Goal: Check status: Check status

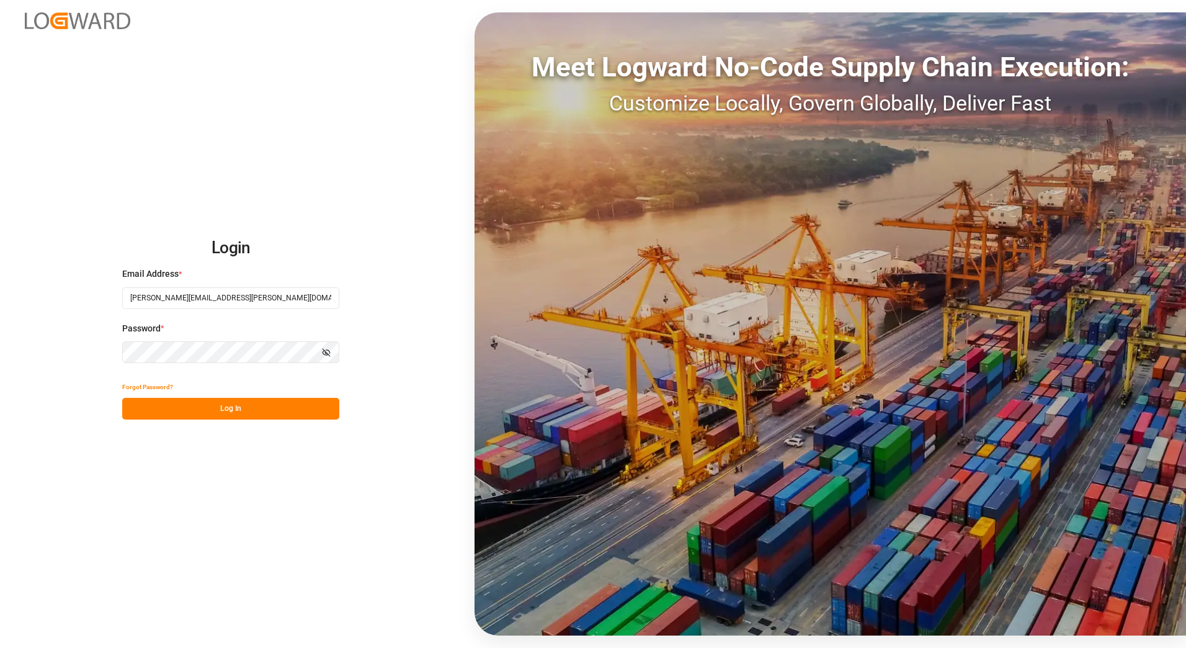
click at [267, 403] on button "Log In" at bounding box center [230, 409] width 217 height 22
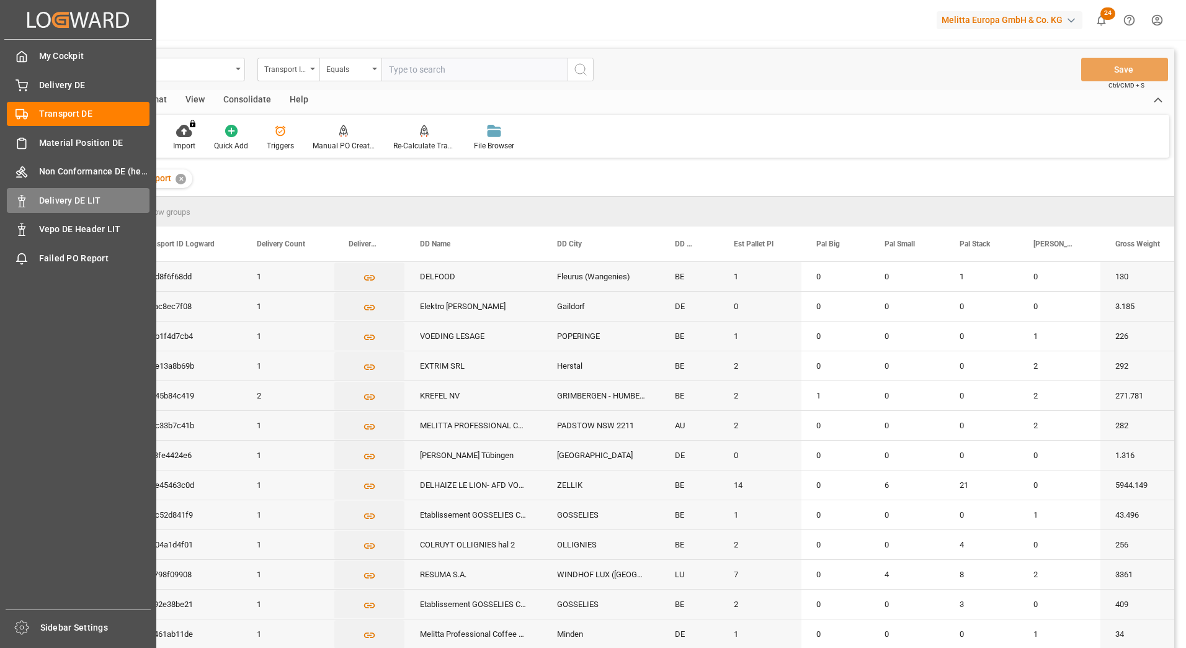
click at [58, 200] on span "Delivery DE LIT" at bounding box center [94, 200] width 111 height 13
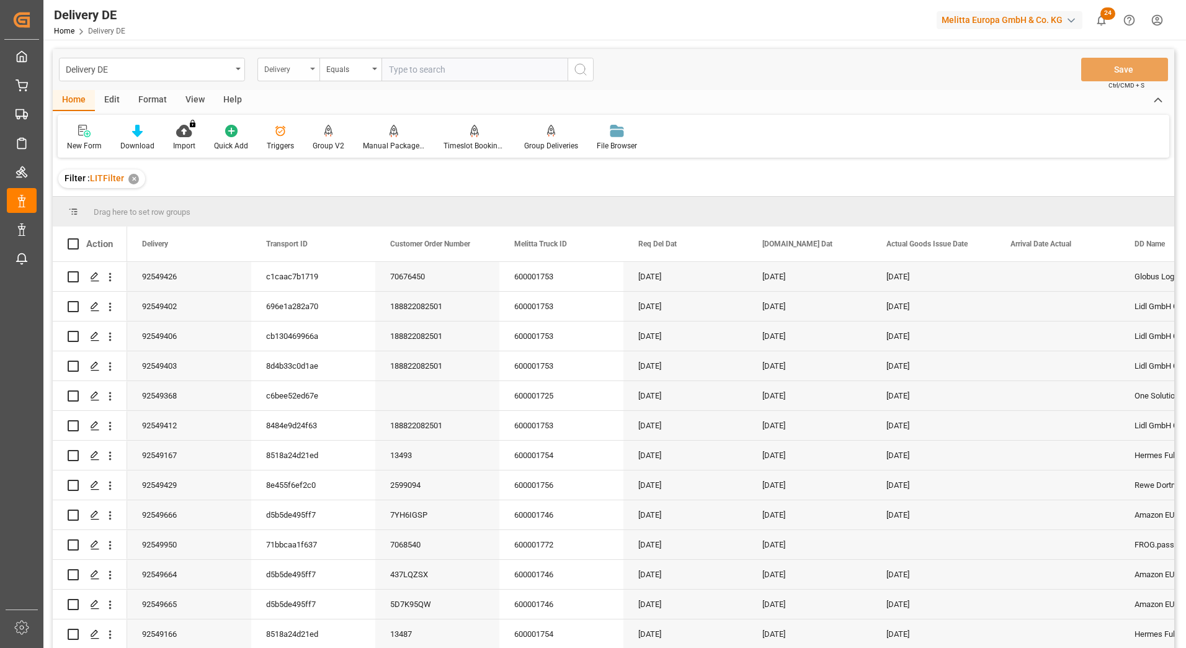
click at [293, 68] on div "Delivery" at bounding box center [285, 68] width 42 height 14
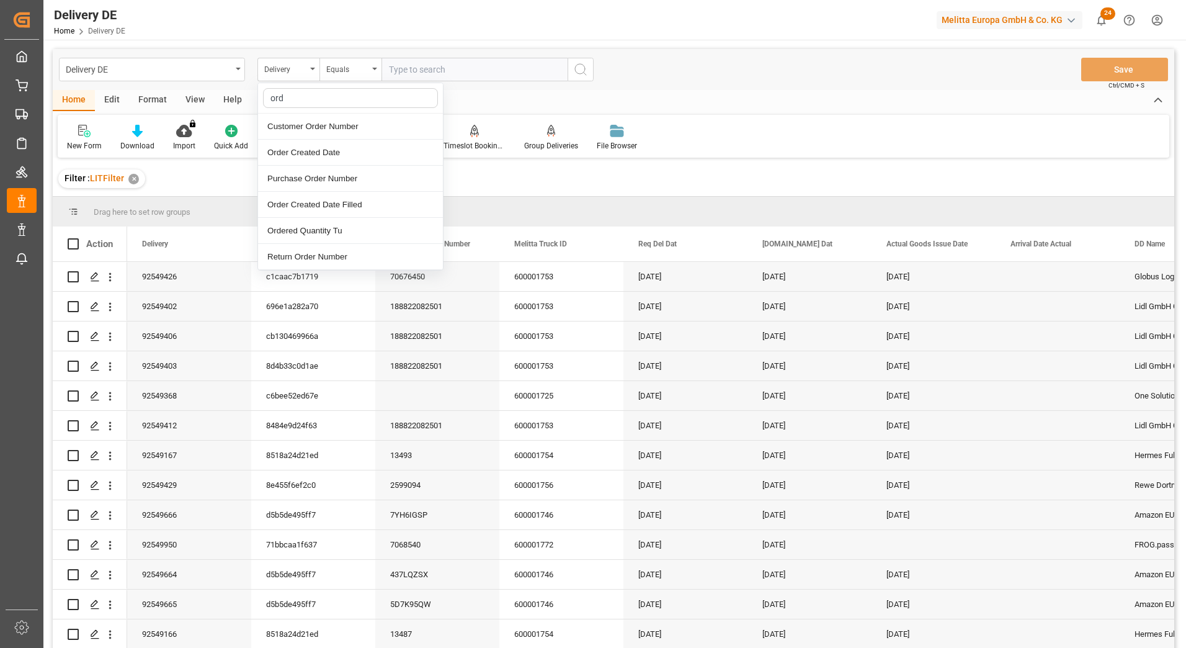
type input "orde"
click at [334, 145] on div "Order Created Date" at bounding box center [350, 153] width 185 height 26
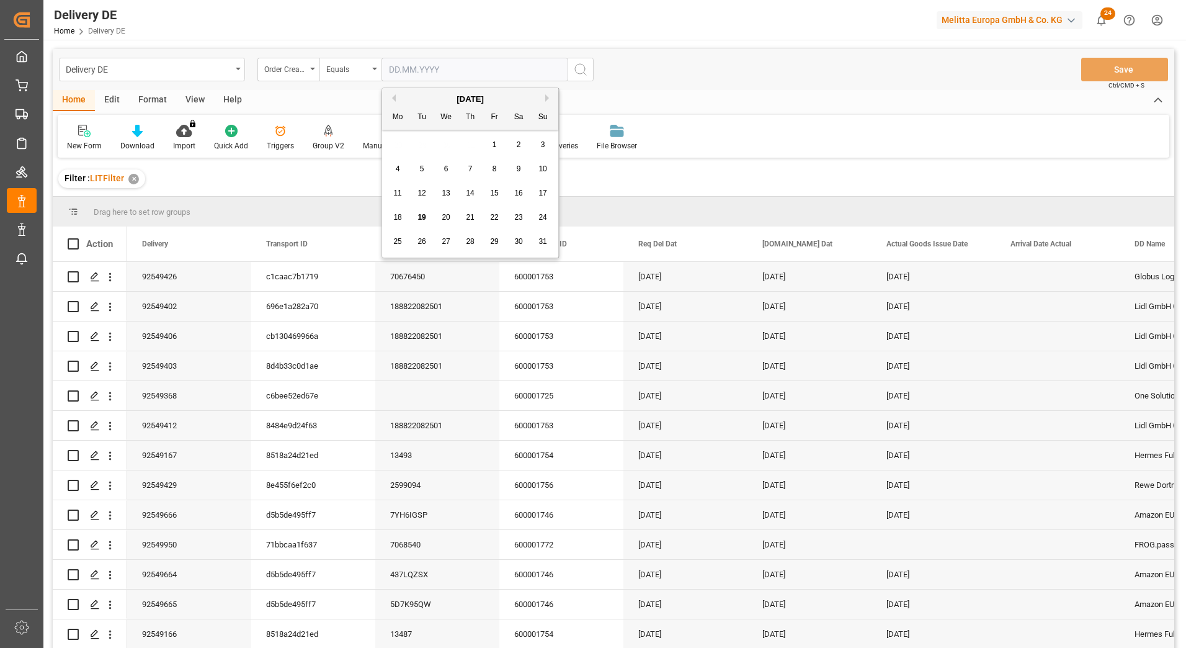
click at [504, 64] on input "text" at bounding box center [475, 70] width 186 height 24
click at [399, 217] on span "18" at bounding box center [397, 217] width 8 height 9
type input "[DATE]"
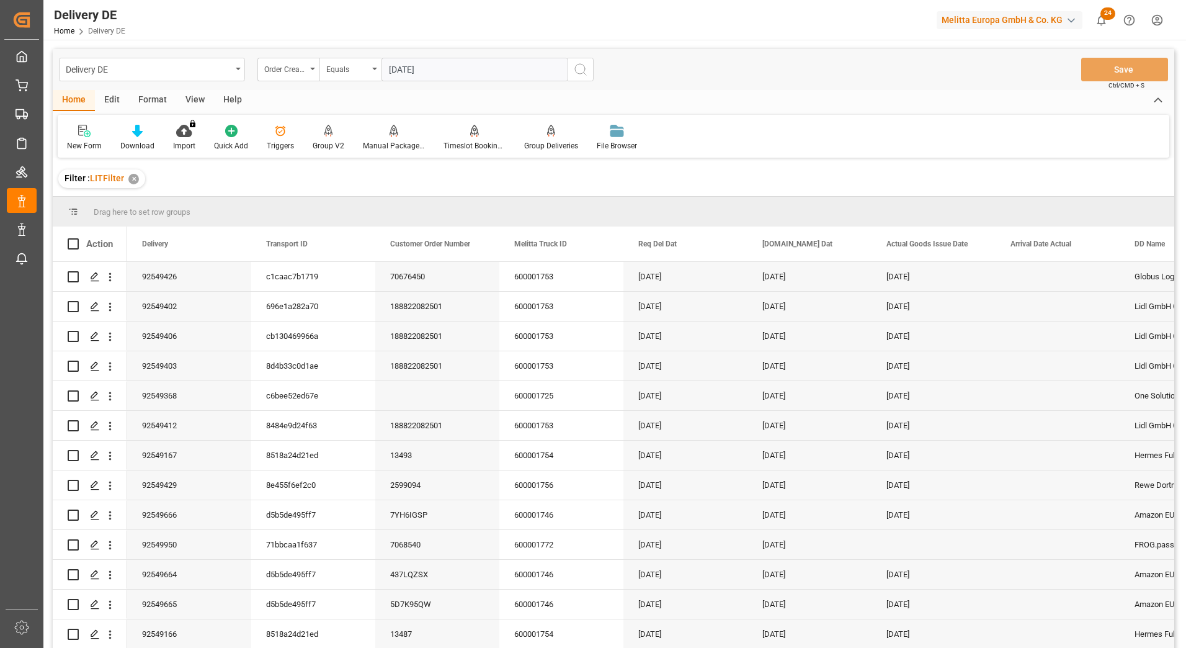
click at [584, 69] on icon "search button" at bounding box center [580, 69] width 15 height 15
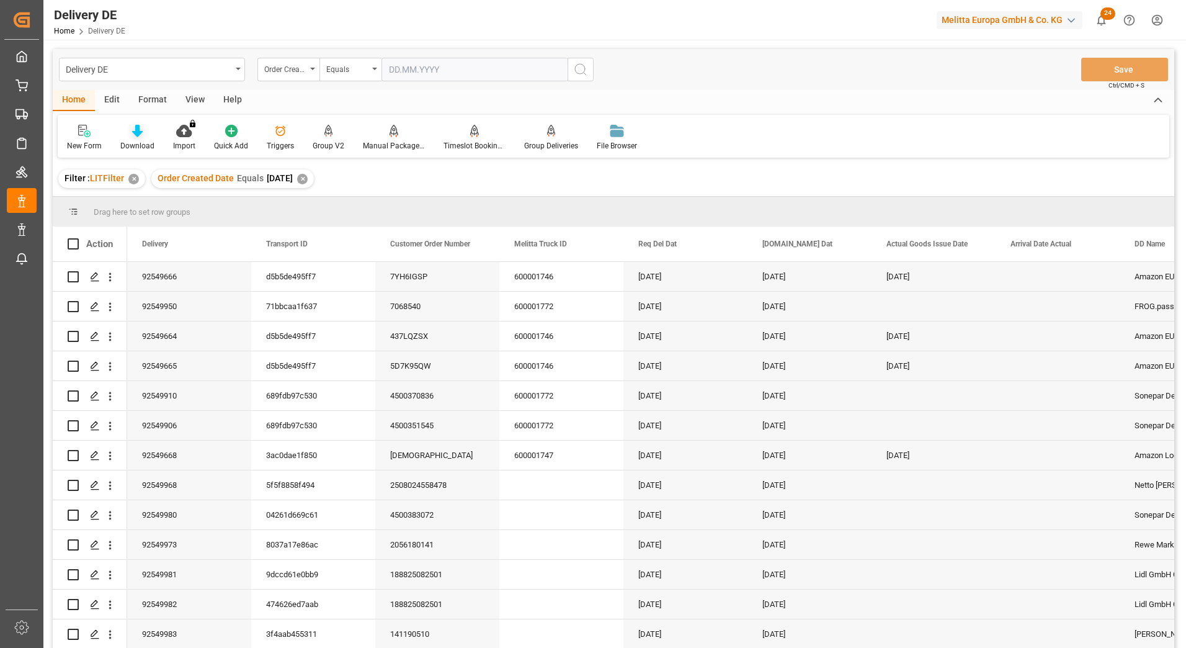
click at [136, 137] on icon at bounding box center [137, 131] width 11 height 12
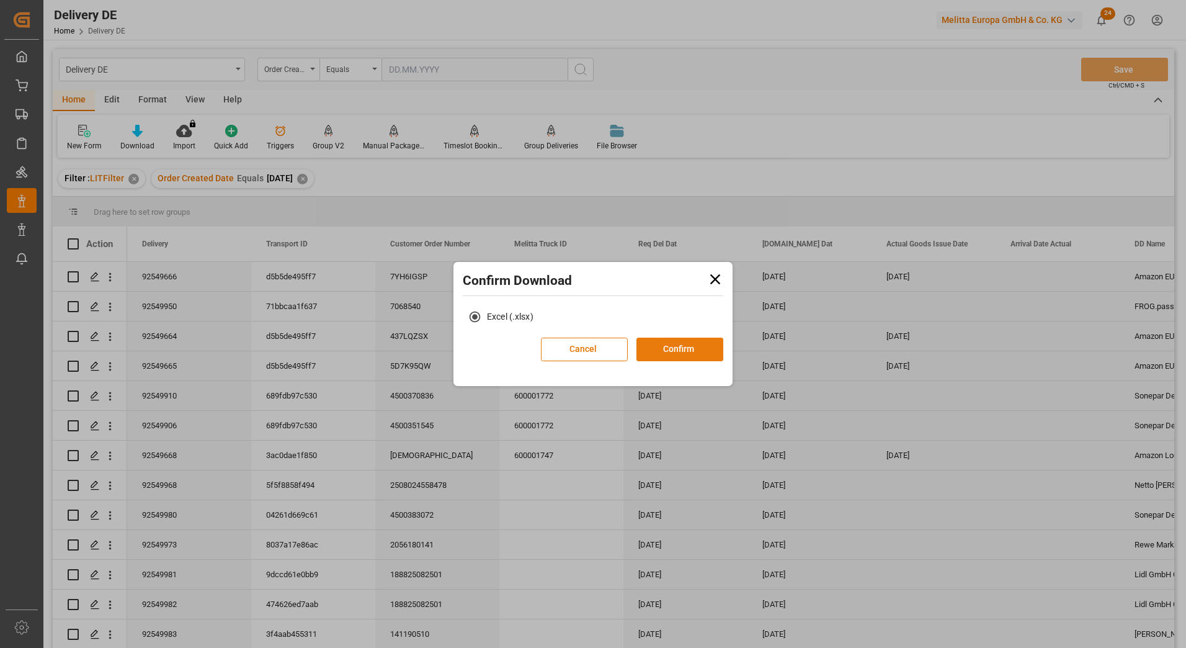
click at [672, 351] on button "Confirm" at bounding box center [680, 350] width 87 height 24
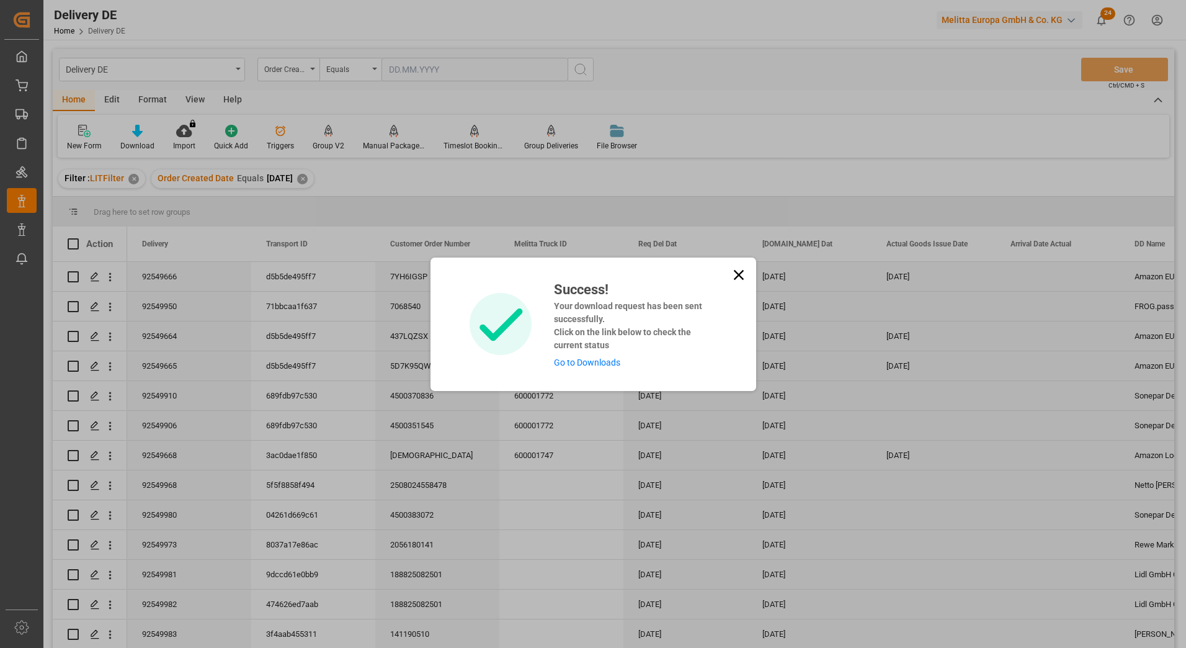
click at [601, 364] on link "Go to Downloads" at bounding box center [587, 362] width 66 height 10
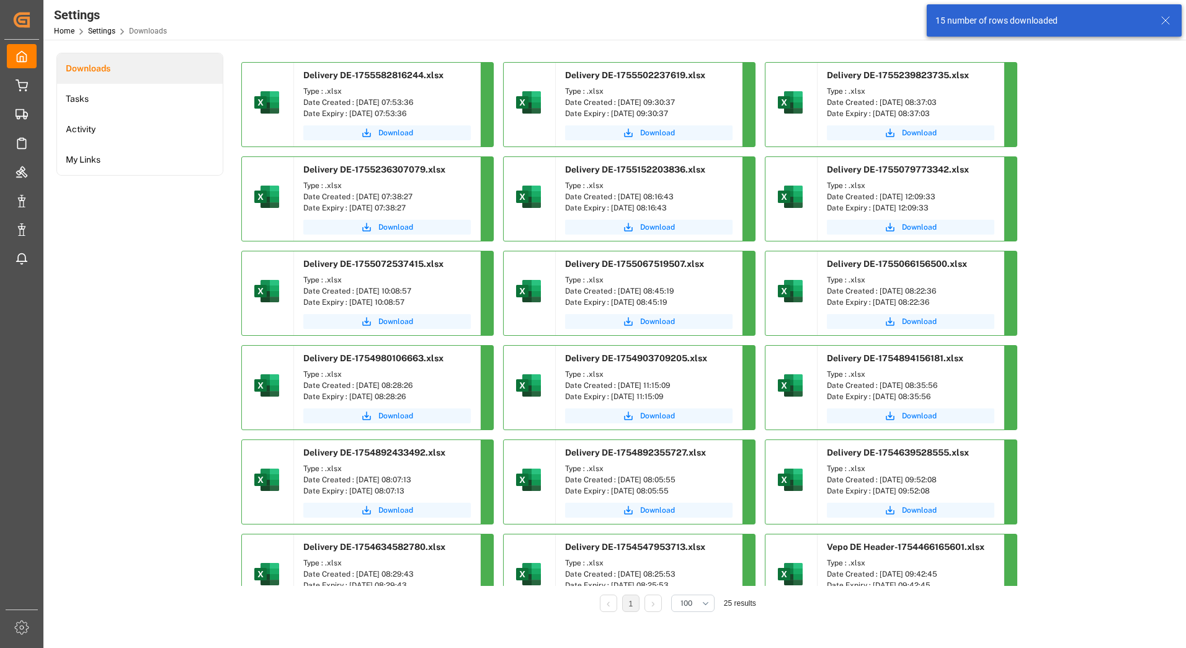
click at [176, 300] on div "Downloads Tasks Activity My Links" at bounding box center [139, 341] width 167 height 576
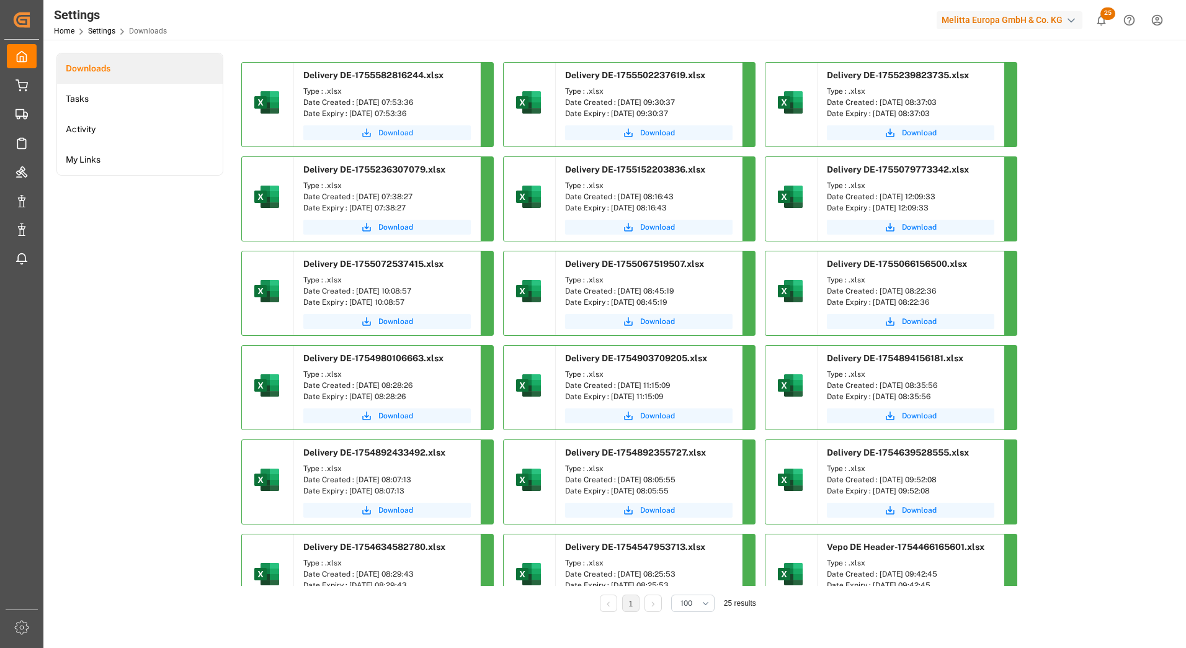
click at [395, 134] on span "Download" at bounding box center [395, 132] width 35 height 11
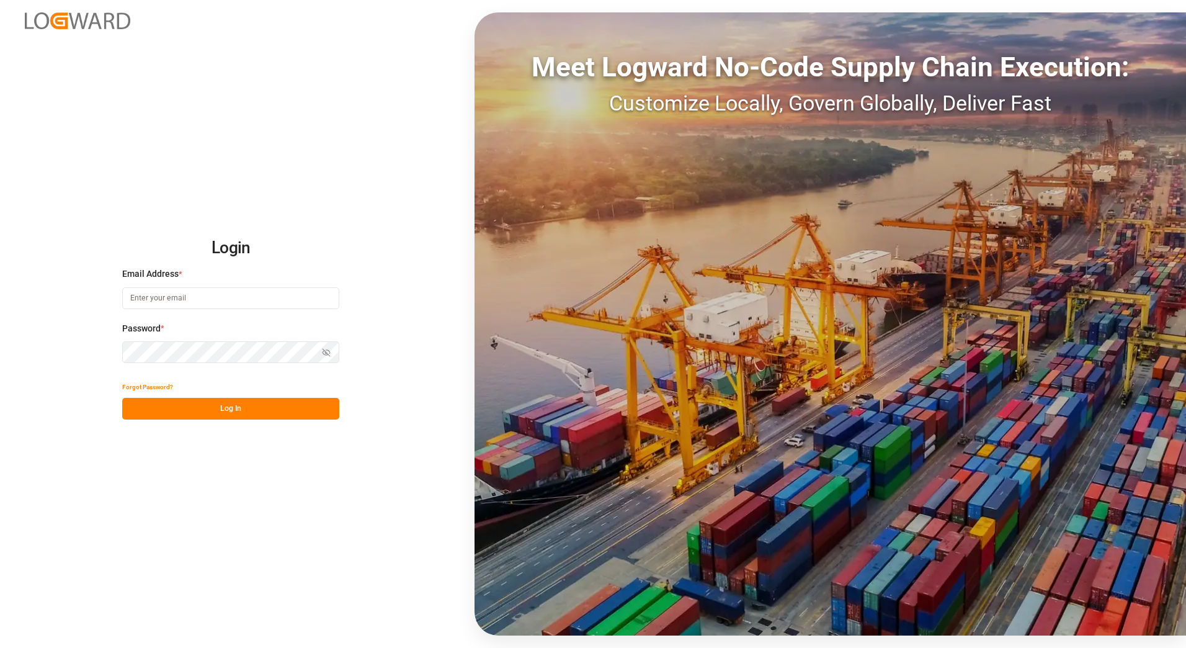
type input "[PERSON_NAME][EMAIL_ADDRESS][PERSON_NAME][DOMAIN_NAME]"
click at [233, 413] on button "Log In" at bounding box center [230, 409] width 217 height 22
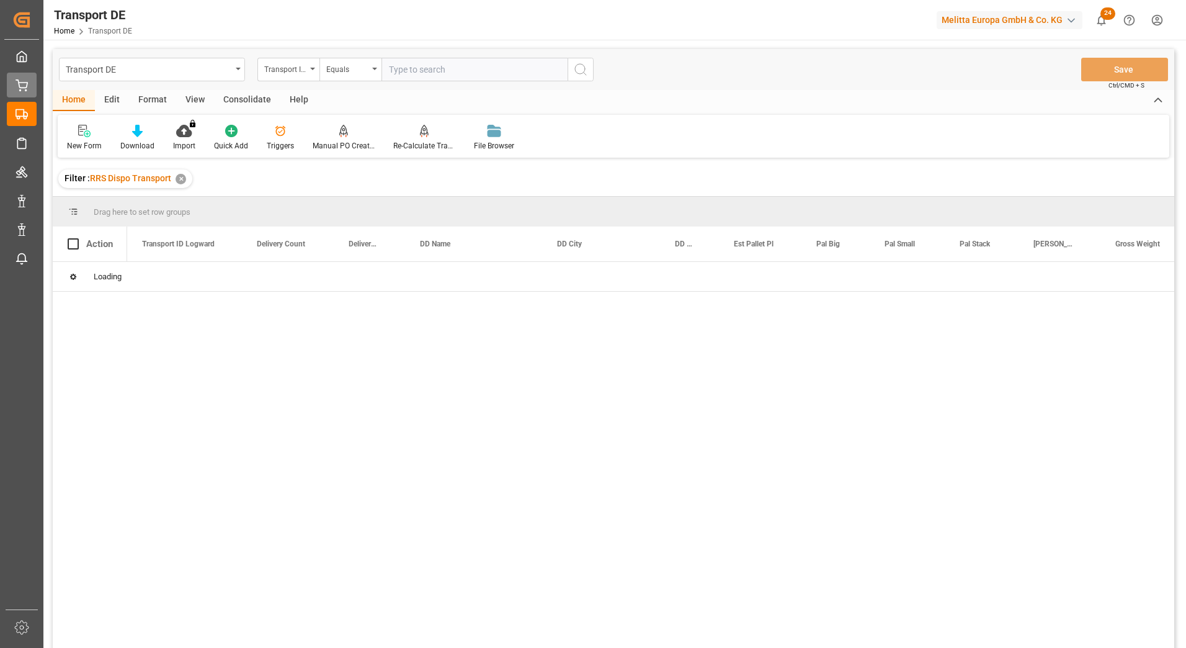
click at [32, 92] on div "Delivery DE Delivery DE" at bounding box center [22, 85] width 30 height 24
click at [17, 83] on icon at bounding box center [22, 85] width 12 height 12
click at [24, 86] on icon at bounding box center [22, 85] width 12 height 12
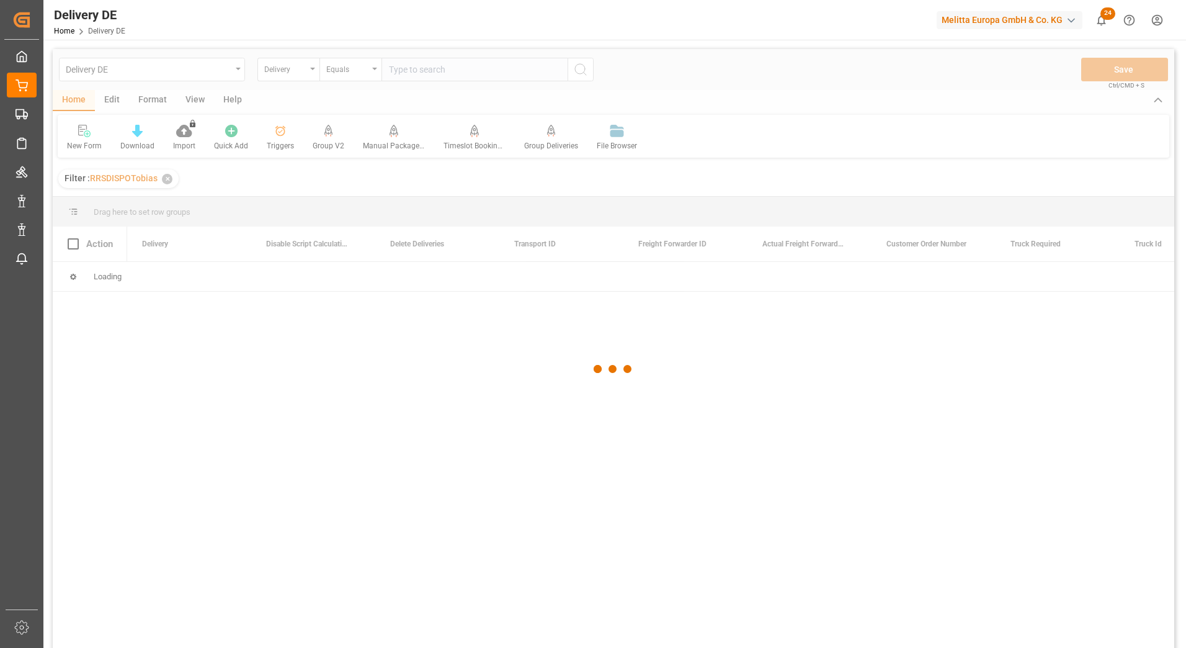
click at [385, 80] on div at bounding box center [614, 369] width 1122 height 640
click at [403, 74] on div at bounding box center [614, 369] width 1122 height 640
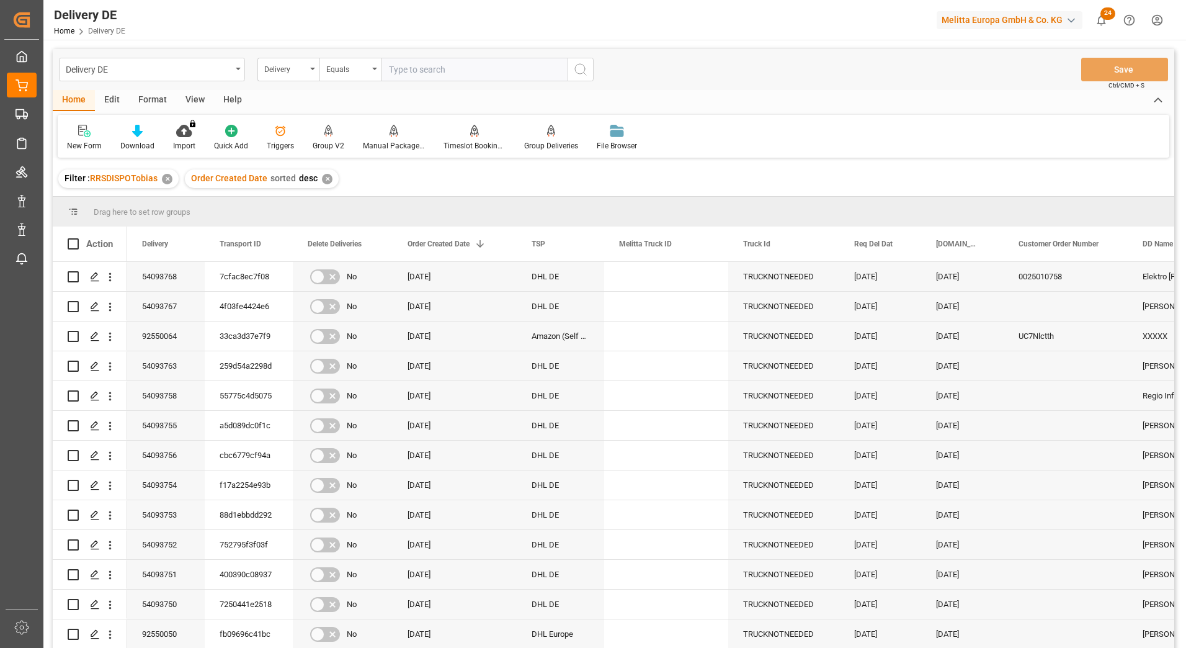
click at [414, 71] on input "text" at bounding box center [475, 70] width 186 height 24
paste input "92548333"
type input "92548333"
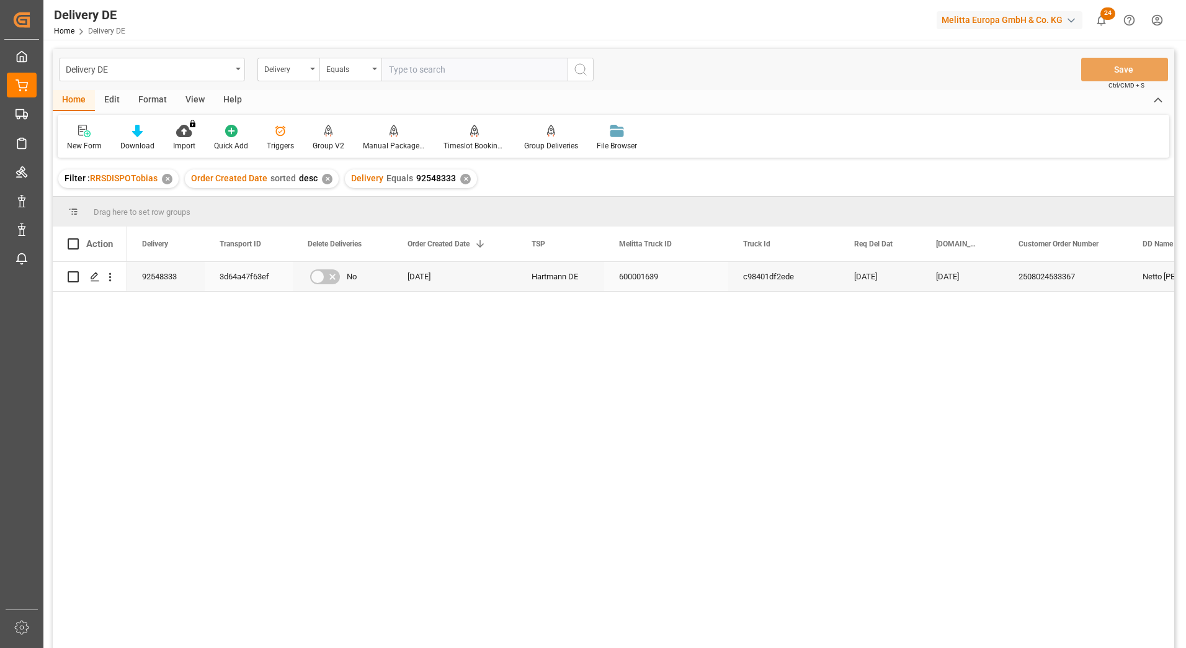
click at [253, 274] on div "3d64a47f63ef" at bounding box center [249, 276] width 88 height 29
click at [232, 272] on div "3d64a47f63ef" at bounding box center [249, 276] width 88 height 29
click at [238, 282] on input "3d64a47f63ef" at bounding box center [249, 284] width 68 height 24
click at [144, 280] on div "92548333" at bounding box center [166, 276] width 78 height 29
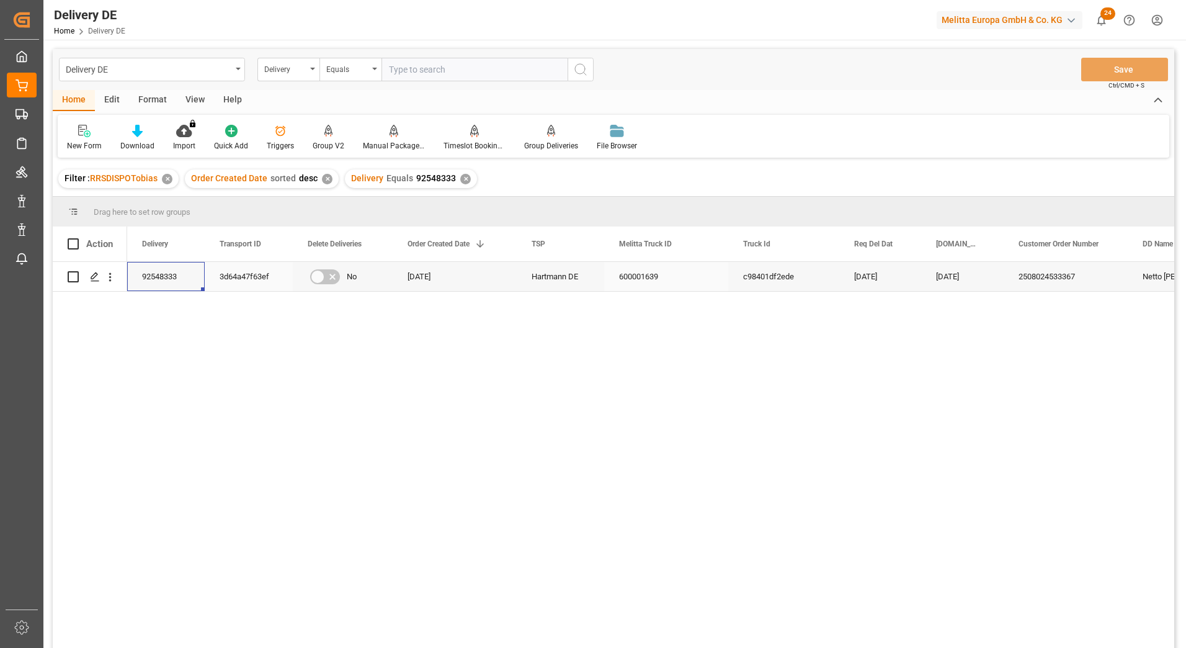
click at [226, 274] on div "3d64a47f63ef" at bounding box center [249, 276] width 88 height 29
click at [179, 274] on div "92548333" at bounding box center [166, 276] width 78 height 29
click at [242, 273] on div "3d64a47f63ef" at bounding box center [249, 276] width 88 height 29
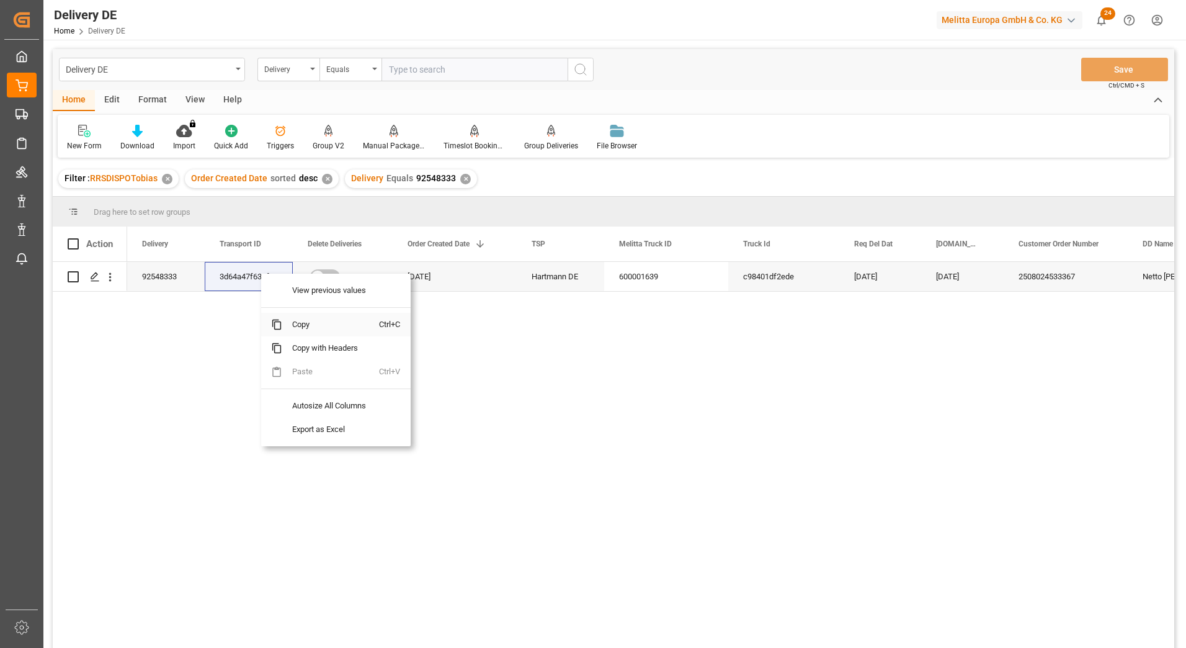
click at [298, 327] on span "Copy" at bounding box center [330, 325] width 97 height 24
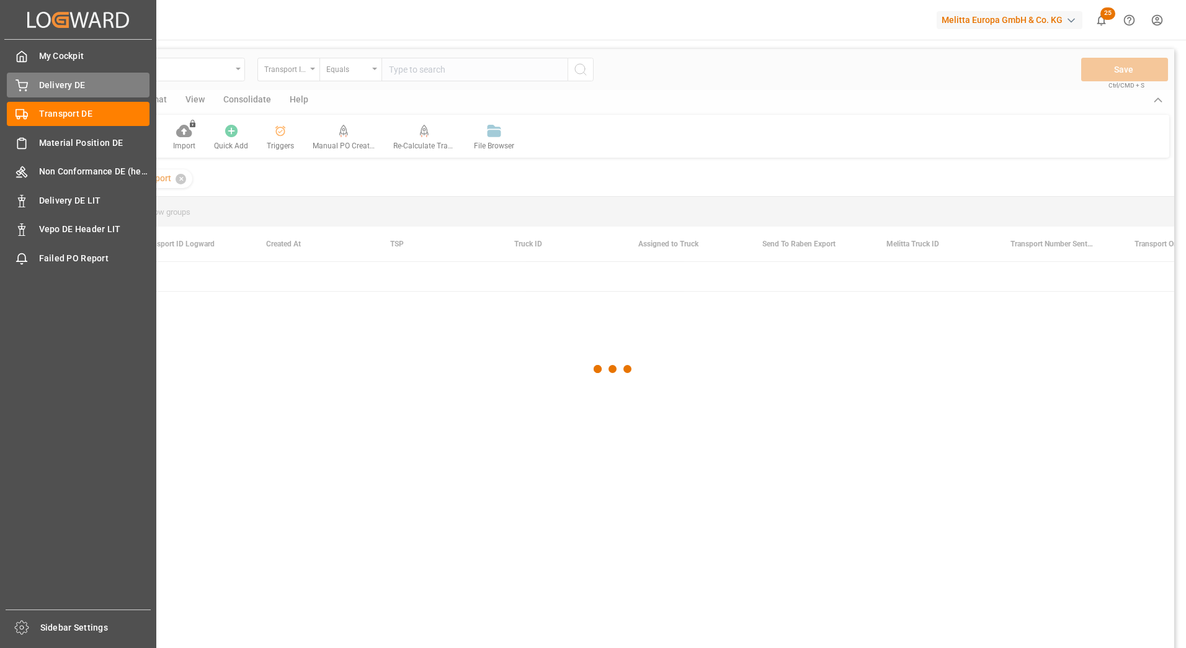
click at [22, 81] on icon at bounding box center [22, 85] width 12 height 12
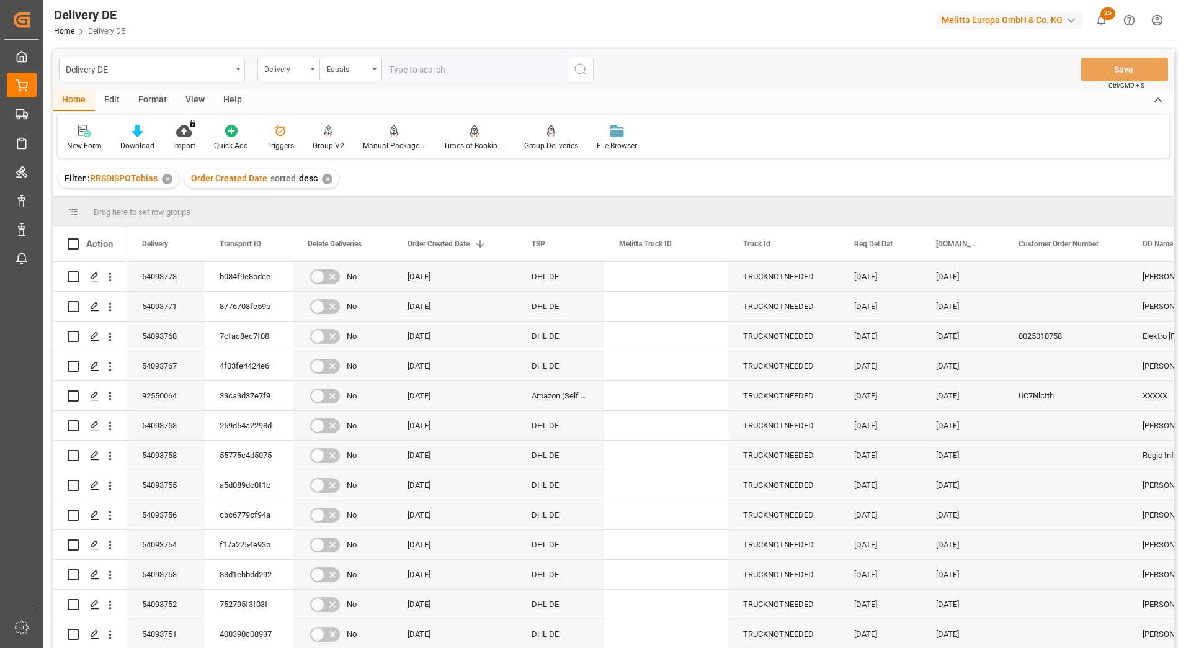
click at [406, 67] on input "text" at bounding box center [475, 70] width 186 height 24
paste input "92547918"
type input "92547918"
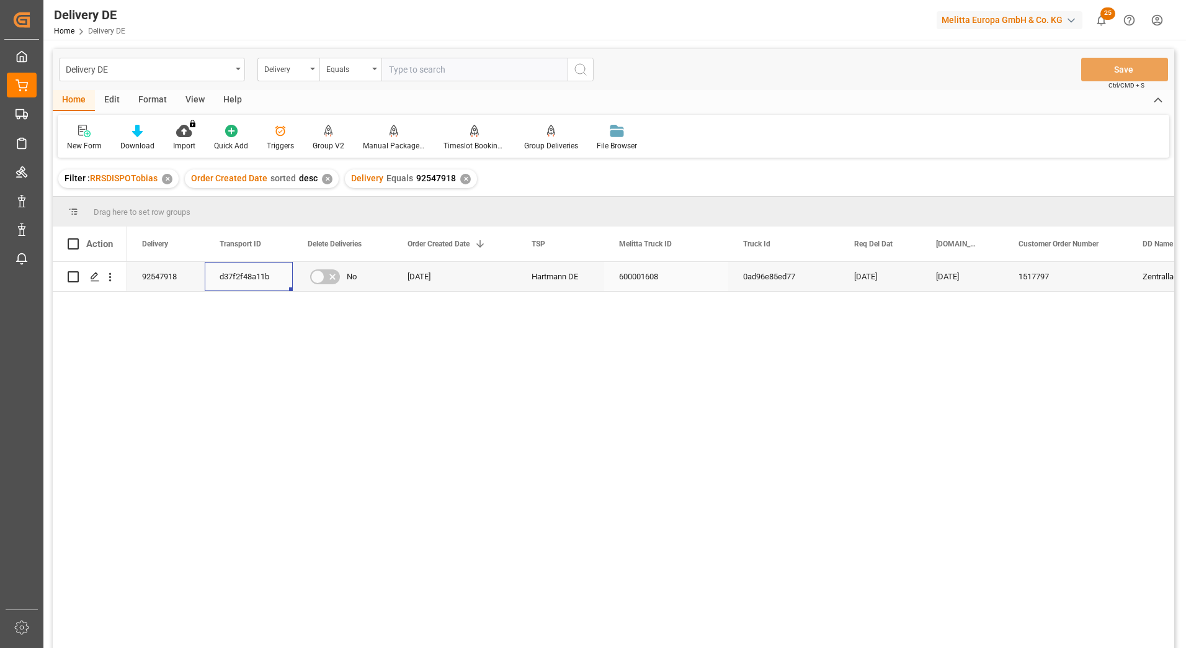
click at [250, 273] on div "d37f2f48a11b" at bounding box center [249, 276] width 88 height 29
drag, startPoint x: 249, startPoint y: 366, endPoint x: 205, endPoint y: 329, distance: 57.3
click at [244, 365] on div "92547918 d37f2f48a11b No 11.08.2025 Hartmann DE 600001608 0ad96e85ed77 15.08.20…" at bounding box center [650, 459] width 1047 height 394
click at [166, 271] on div "92547918" at bounding box center [166, 276] width 78 height 29
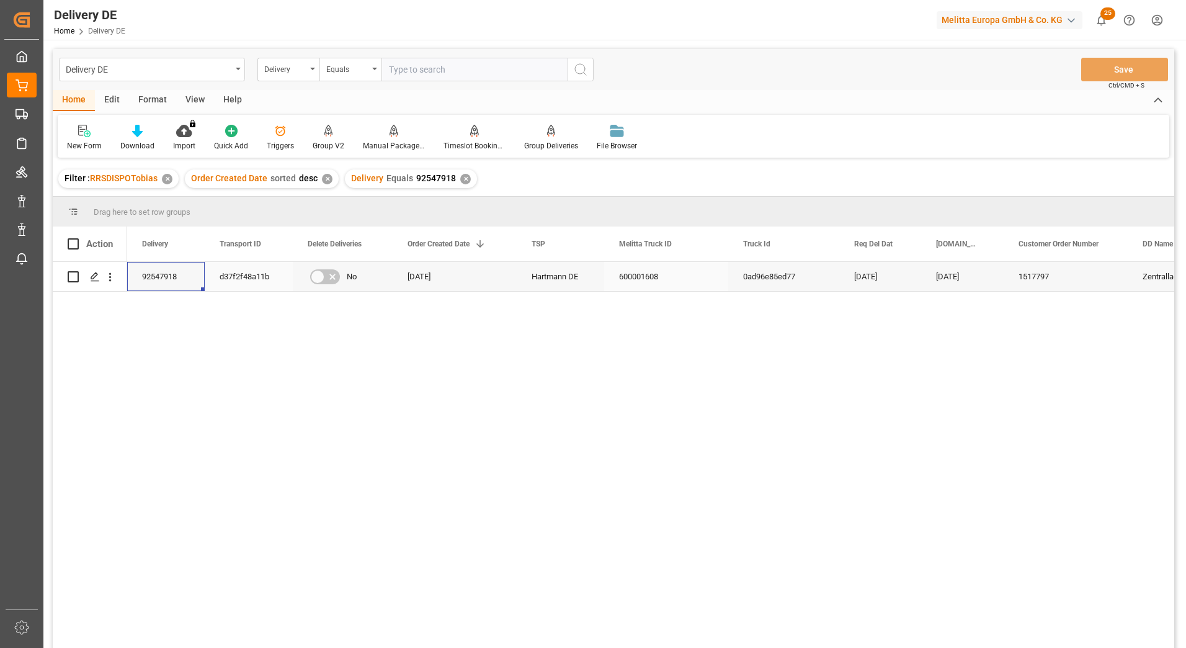
click at [254, 275] on div "d37f2f48a11b" at bounding box center [249, 276] width 88 height 29
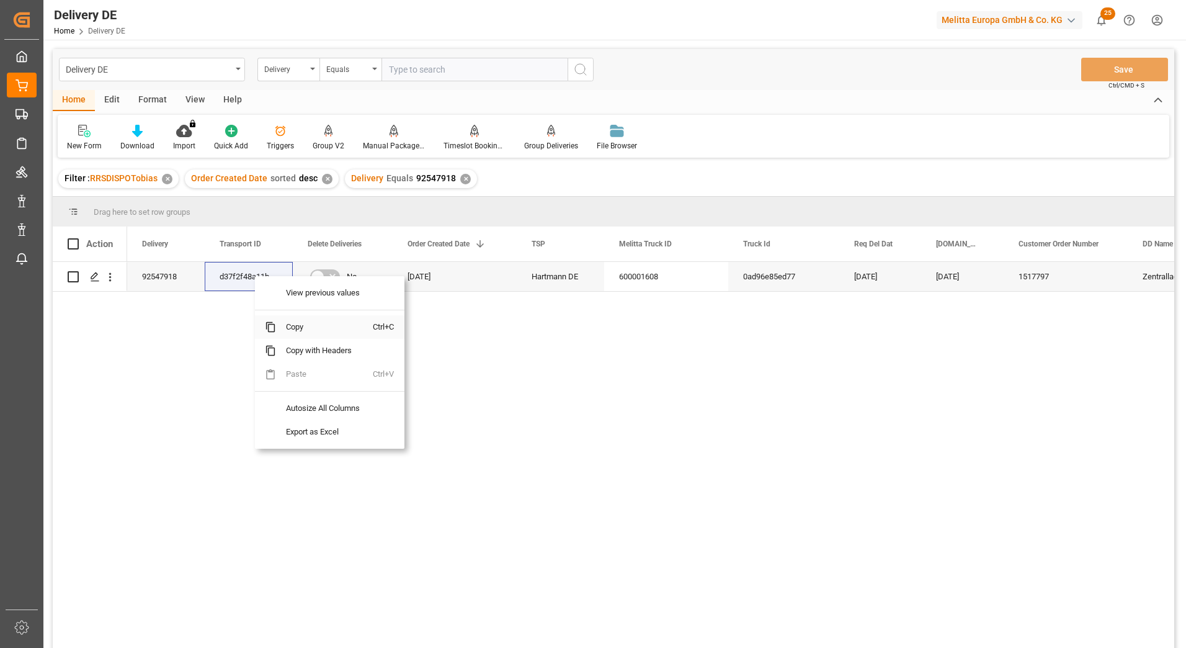
click at [294, 329] on span "Copy" at bounding box center [324, 327] width 97 height 24
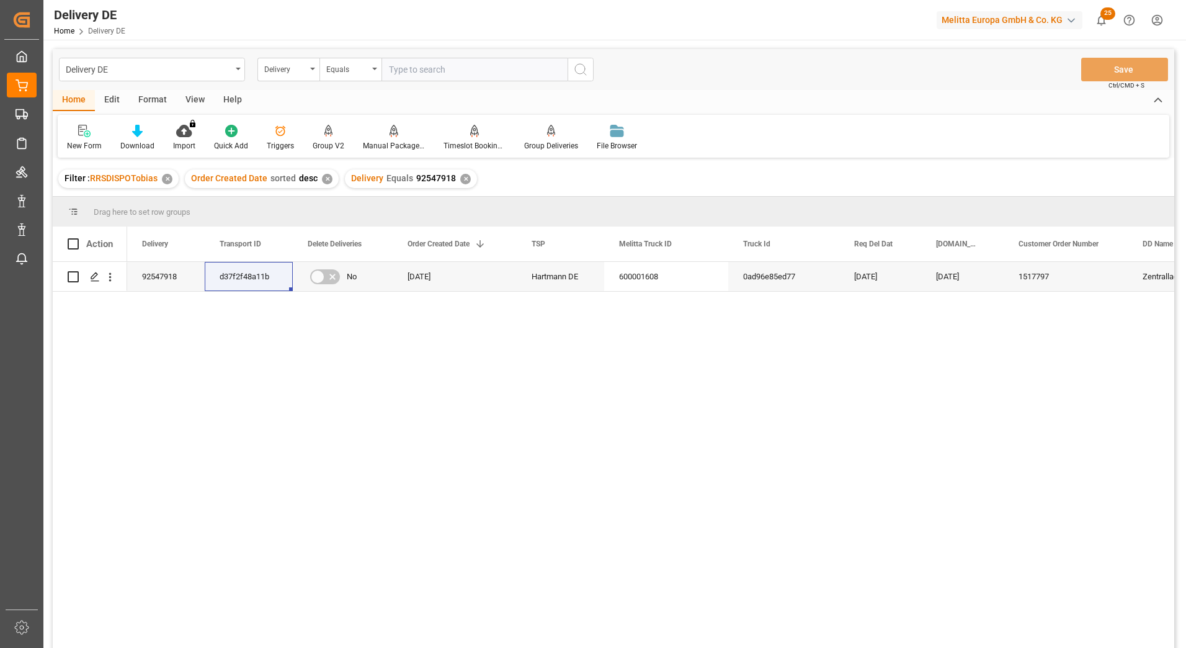
click at [437, 66] on input "text" at bounding box center [475, 70] width 186 height 24
paste input "188818082501"
type input "188818082501"
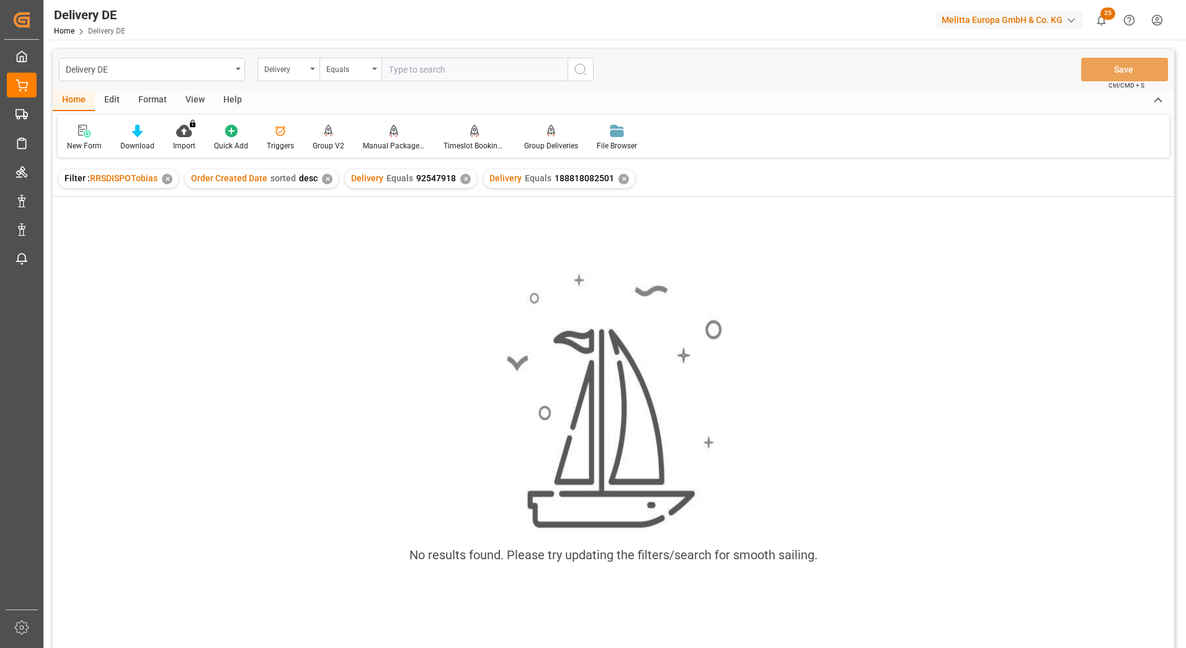
click at [462, 182] on div "✕" at bounding box center [465, 179] width 11 height 11
click at [481, 179] on div "✕" at bounding box center [485, 179] width 11 height 11
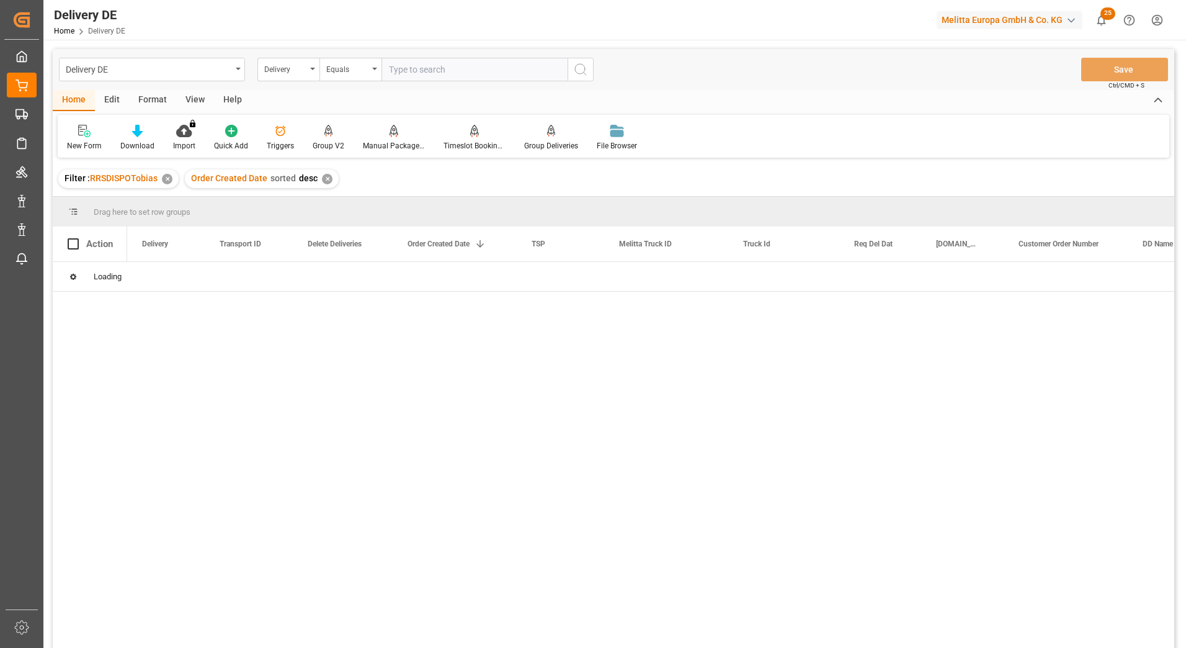
click at [294, 75] on div "Delivery" at bounding box center [288, 70] width 62 height 24
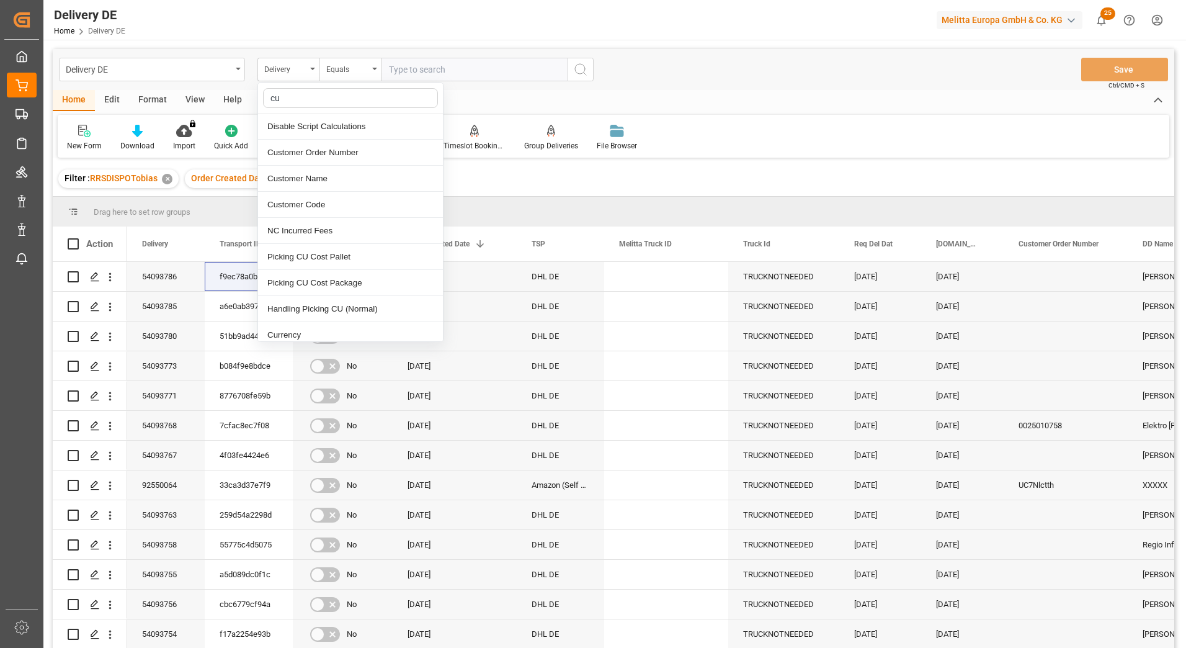
type input "cus"
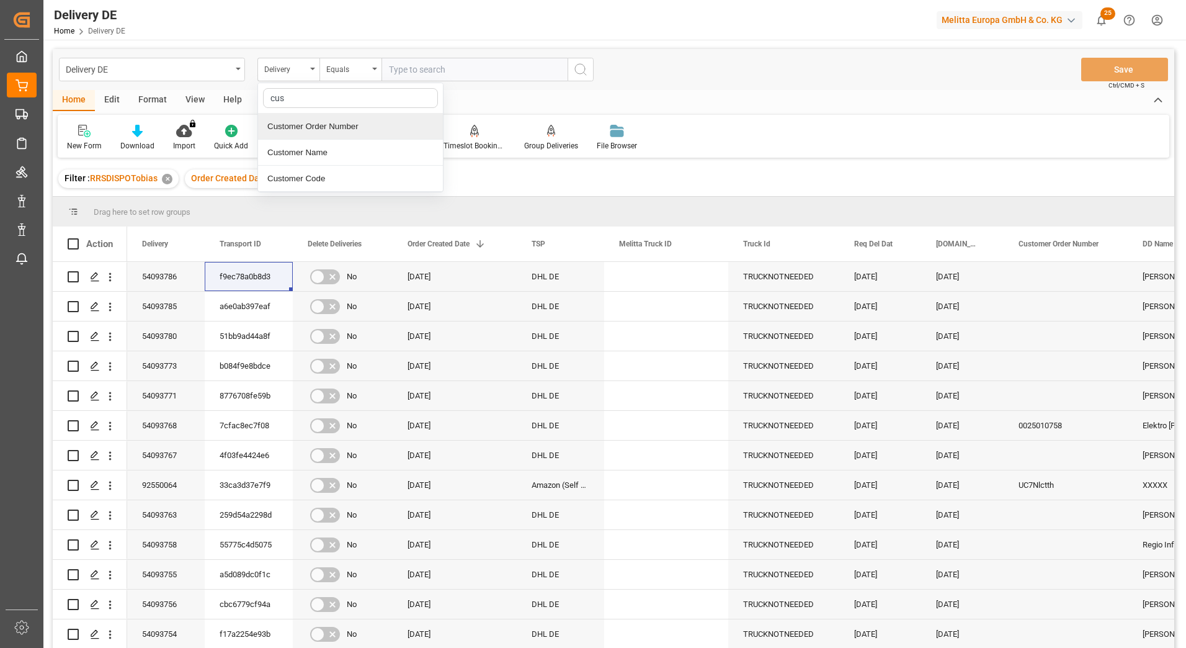
click at [316, 130] on div "Customer Order Number" at bounding box center [350, 127] width 185 height 26
click at [421, 68] on input "text" at bounding box center [475, 70] width 186 height 24
paste input "188818082501"
type input "188818082501"
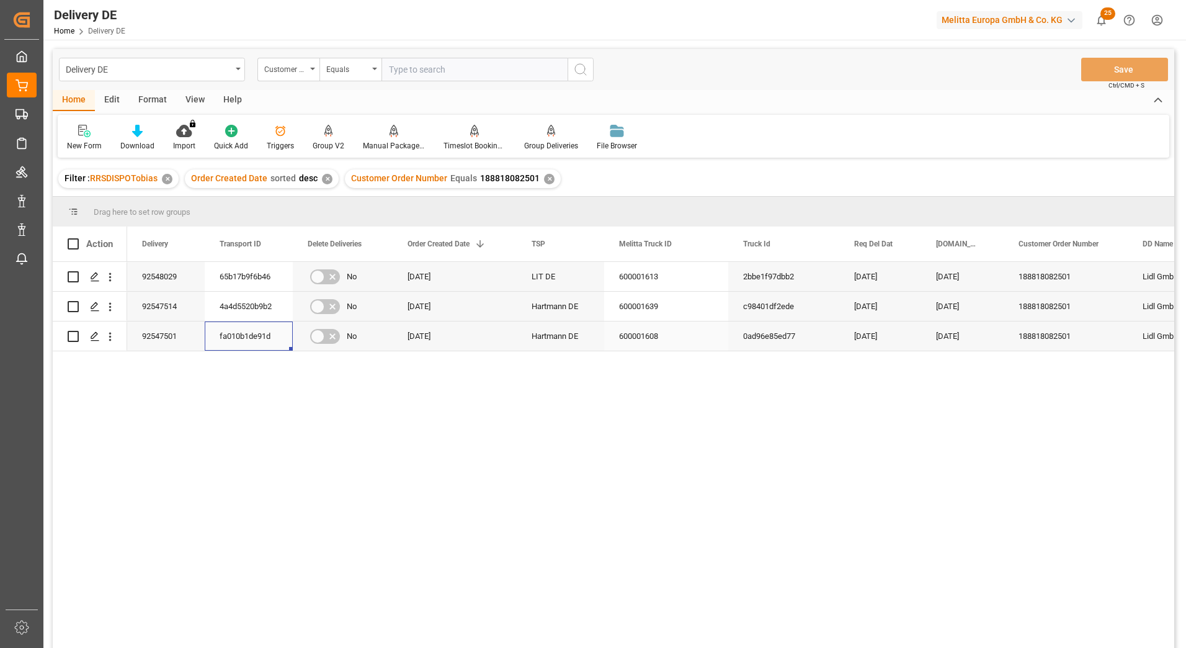
click at [246, 329] on div "fa010b1de91d" at bounding box center [249, 335] width 88 height 29
